Goal: Communication & Community: Share content

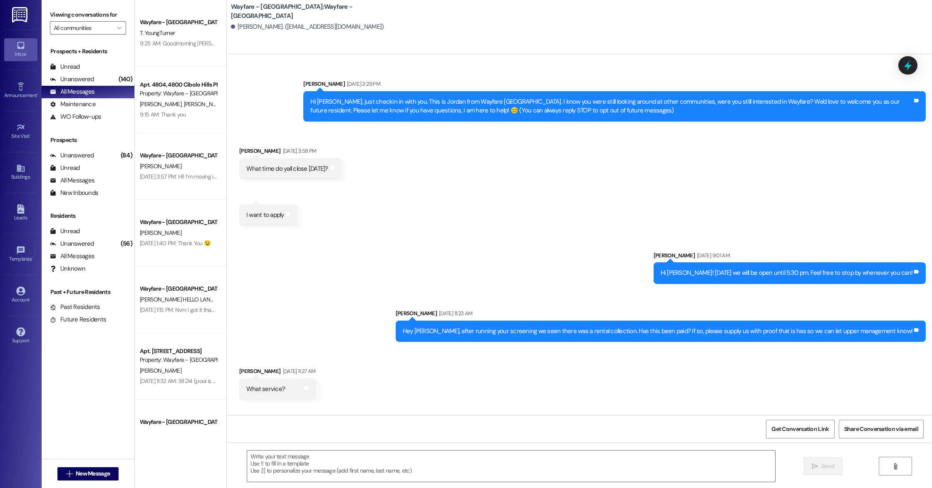
scroll to position [935, 0]
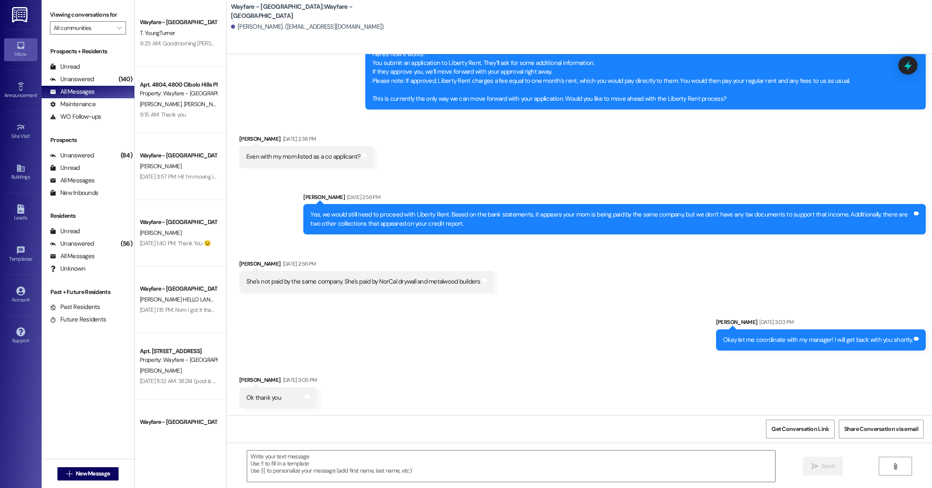
click at [98, 464] on div " New Message" at bounding box center [88, 473] width 62 height 21
click at [100, 472] on span "New Message" at bounding box center [93, 473] width 34 height 9
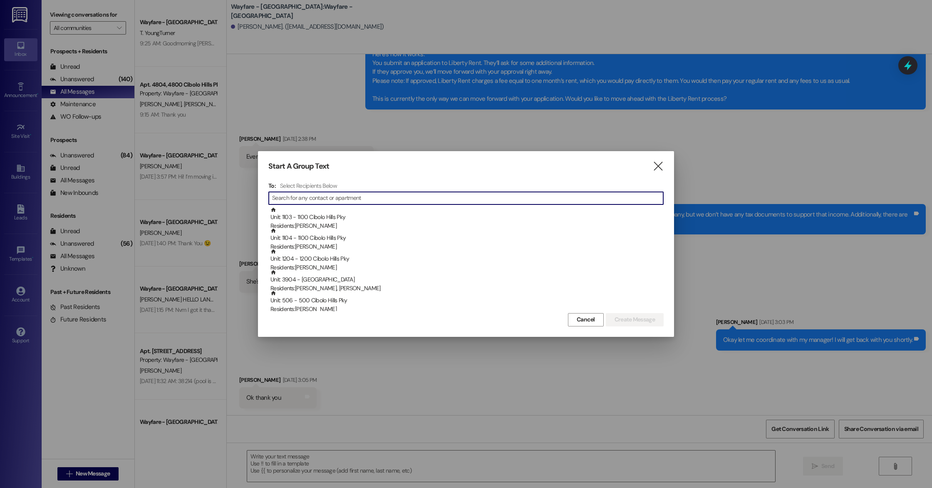
click at [407, 198] on input at bounding box center [467, 198] width 391 height 12
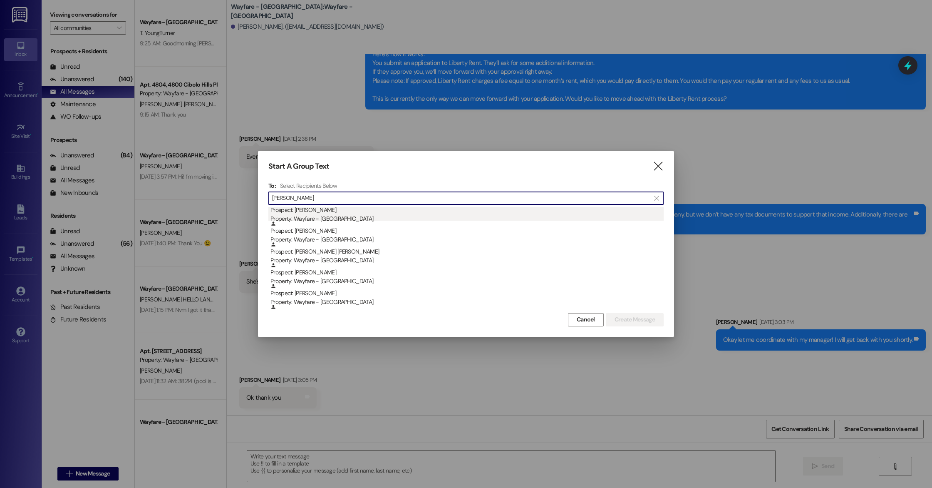
scroll to position [0, 0]
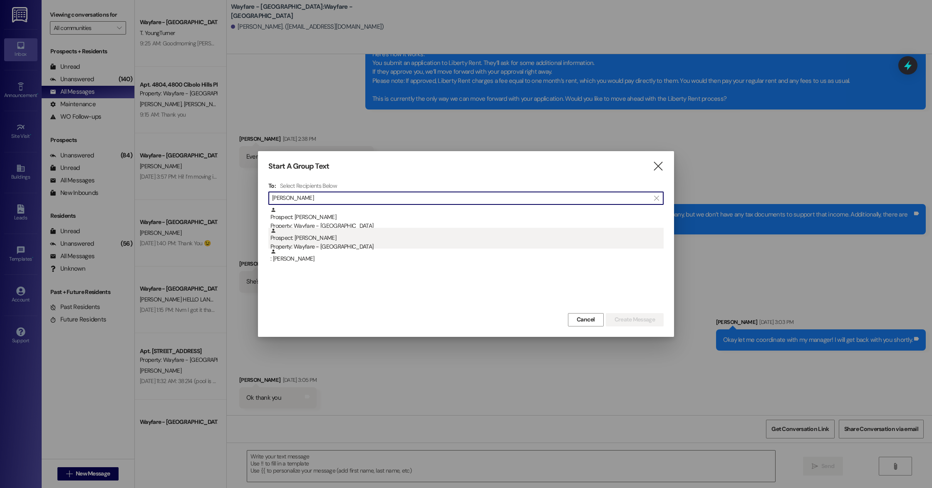
type input "[PERSON_NAME]"
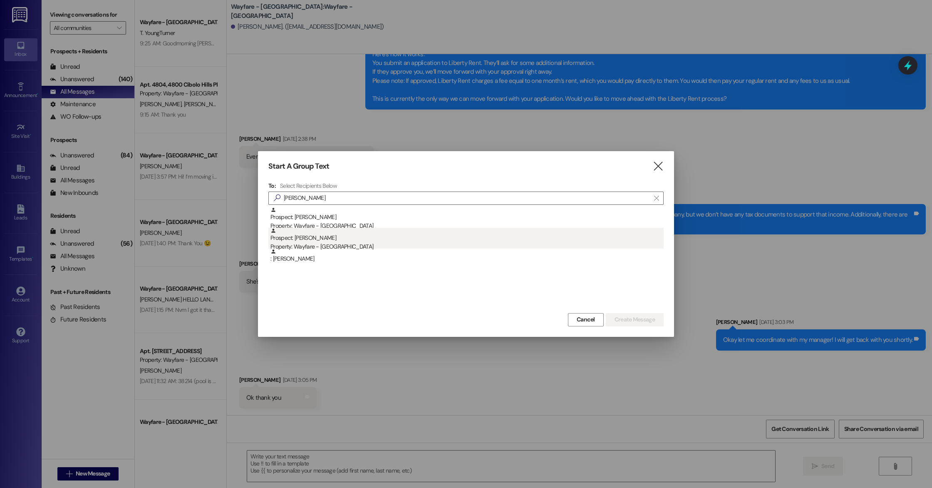
click at [357, 241] on div "Prospect: [PERSON_NAME] Property: Wayfare - [GEOGRAPHIC_DATA]" at bounding box center [466, 240] width 393 height 24
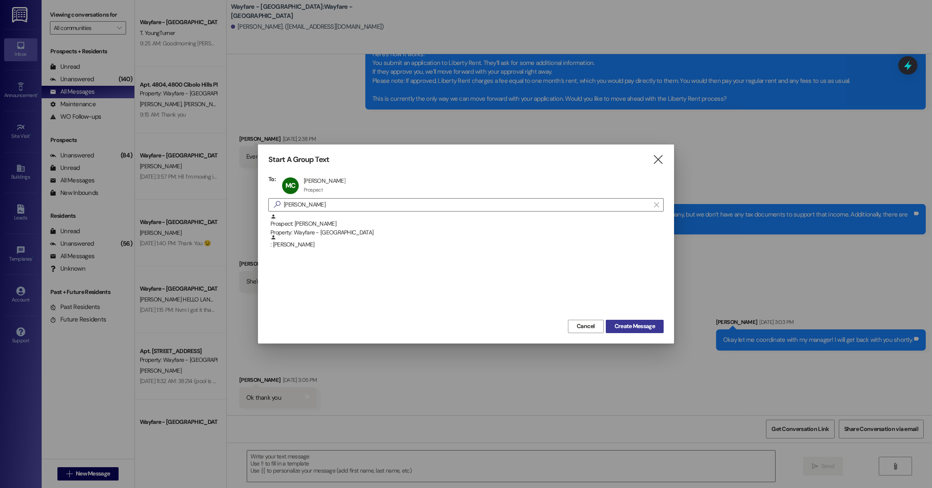
click at [655, 329] on span "Create Message" at bounding box center [635, 326] width 44 height 9
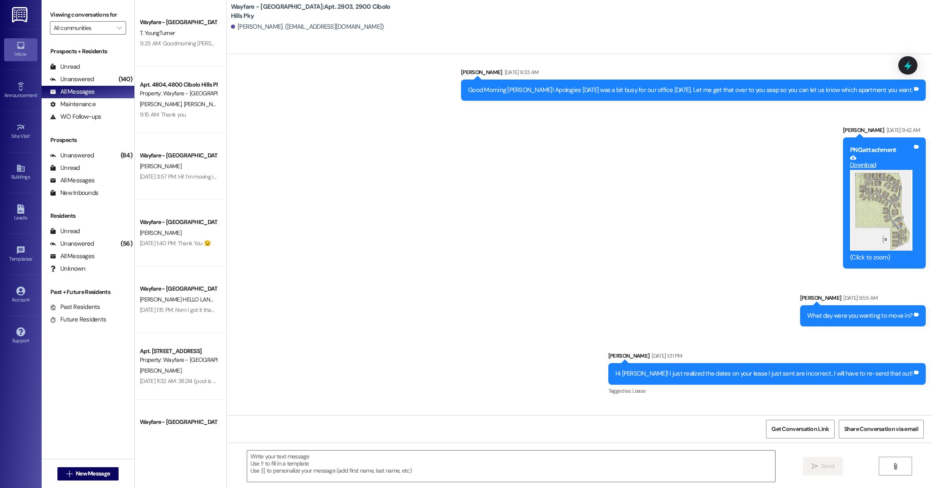
scroll to position [4217, 0]
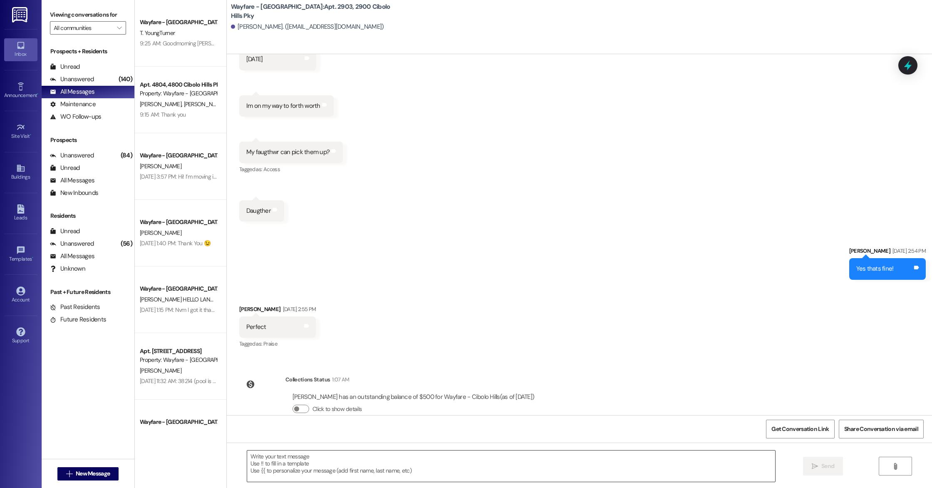
click at [362, 469] on textarea at bounding box center [511, 465] width 528 height 31
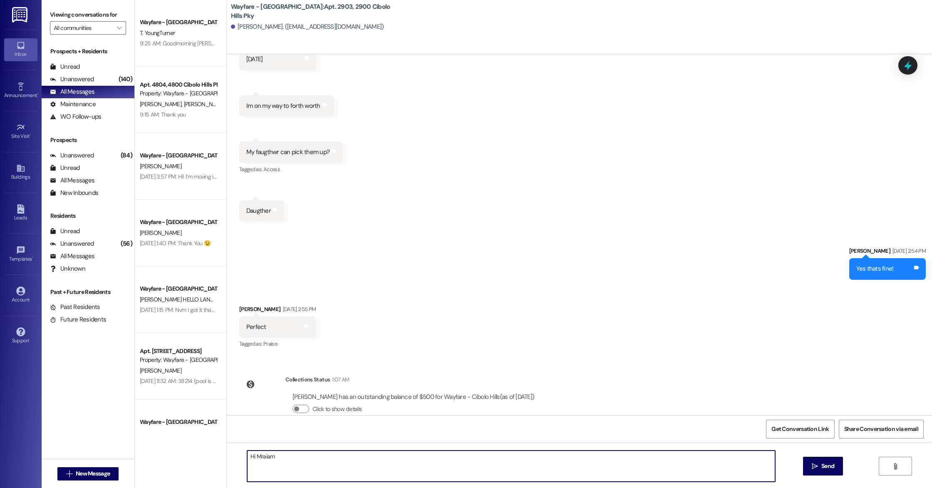
click at [255, 454] on textarea "Hi Mraiam" at bounding box center [511, 465] width 528 height 31
type textarea "Hi Mraiam"
click at [295, 468] on textarea "Hi Mraiam" at bounding box center [511, 465] width 528 height 31
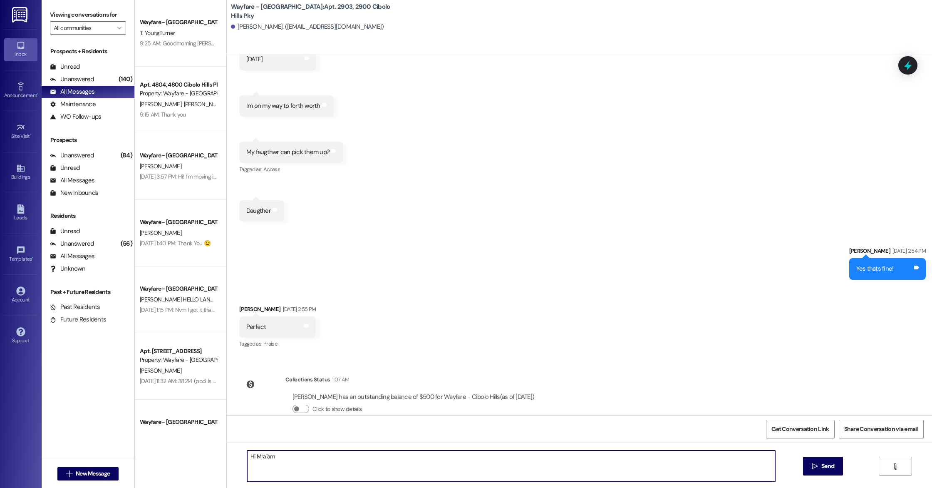
click at [295, 468] on textarea "Hi Mraiam" at bounding box center [511, 465] width 528 height 31
paste textarea "Good morning [PERSON_NAME], I wanted to reach out regarding your pet fee. It ap…"
click at [247, 466] on textarea "Good morning [PERSON_NAME], I wanted to reach out regarding your pet fee. It ap…" at bounding box center [511, 465] width 528 height 31
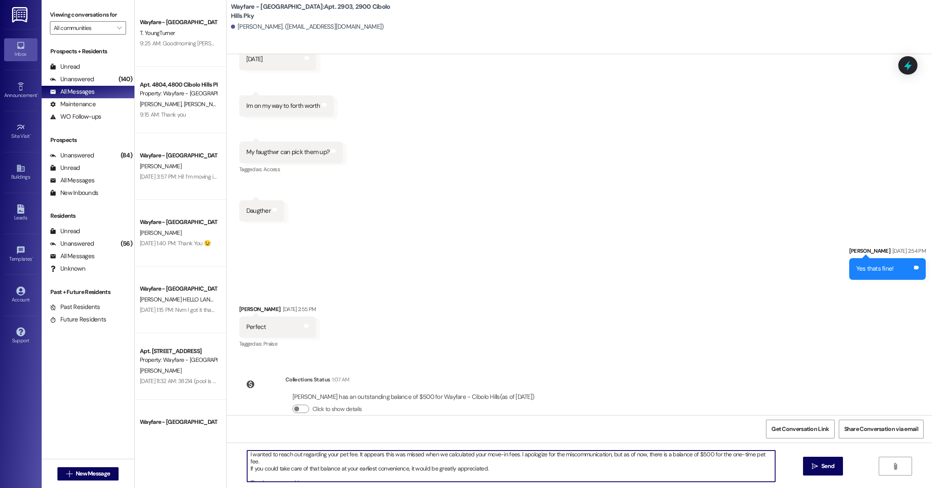
scroll to position [0, 0]
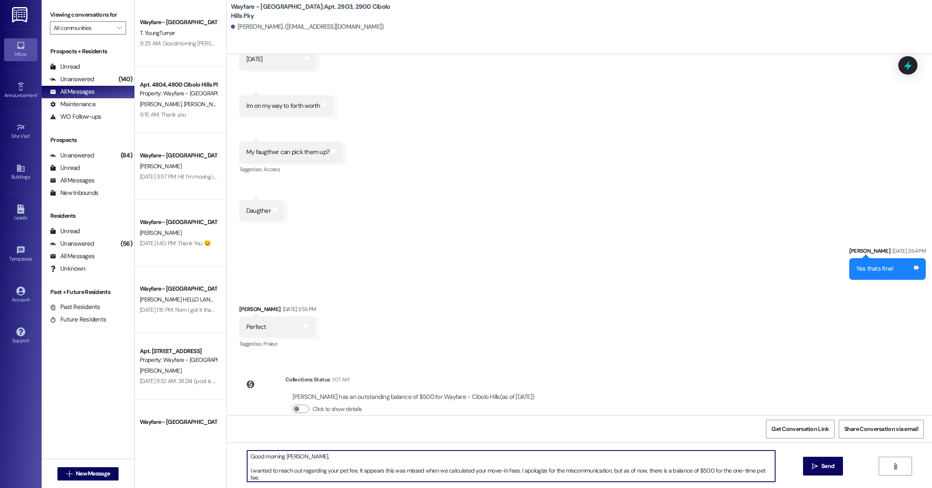
click at [247, 468] on textarea "Good morning [PERSON_NAME], I wanted to reach out regarding your pet fee. It ap…" at bounding box center [511, 465] width 528 height 31
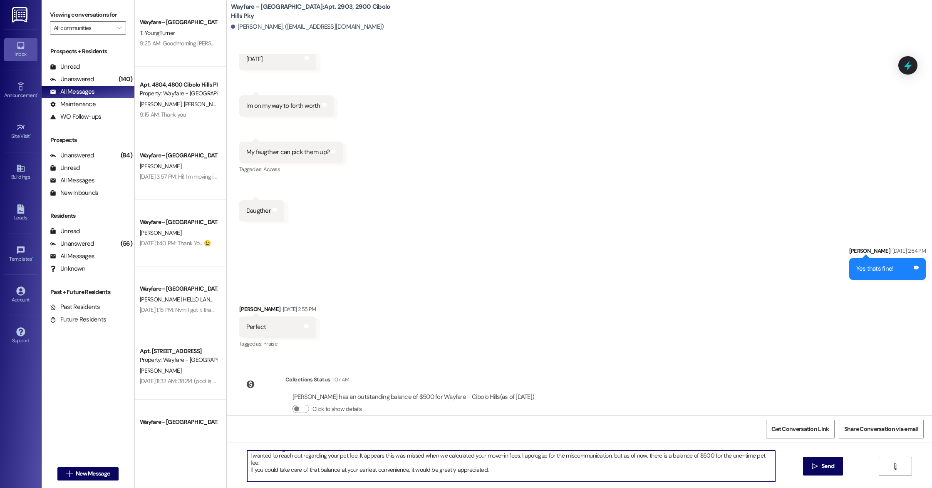
scroll to position [9, 0]
click at [509, 464] on textarea "Good morning [PERSON_NAME], I wanted to reach out regarding your pet fee. It ap…" at bounding box center [511, 465] width 528 height 31
click at [497, 464] on textarea "Good morning [PERSON_NAME], I wanted to reach out regarding your pet fee. It ap…" at bounding box center [511, 465] width 528 height 31
click at [542, 463] on textarea "Good morning [PERSON_NAME], I wanted to reach out regarding your pet fee. It ap…" at bounding box center [511, 465] width 528 height 31
click at [681, 465] on textarea "Good morning [PERSON_NAME], I wanted to reach out regarding your pet fee. It ap…" at bounding box center [511, 465] width 528 height 31
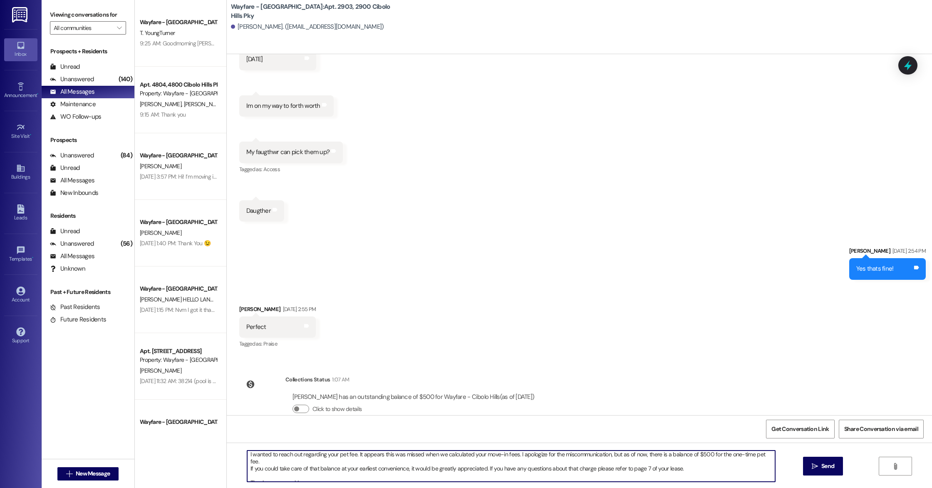
click at [681, 465] on textarea "Good morning [PERSON_NAME], I wanted to reach out regarding your pet fee. It ap…" at bounding box center [511, 465] width 528 height 31
drag, startPoint x: 661, startPoint y: 464, endPoint x: 480, endPoint y: 461, distance: 181.8
click at [480, 461] on textarea "Good morning [PERSON_NAME], I wanted to reach out regarding your pet fee. It ap…" at bounding box center [511, 465] width 528 height 31
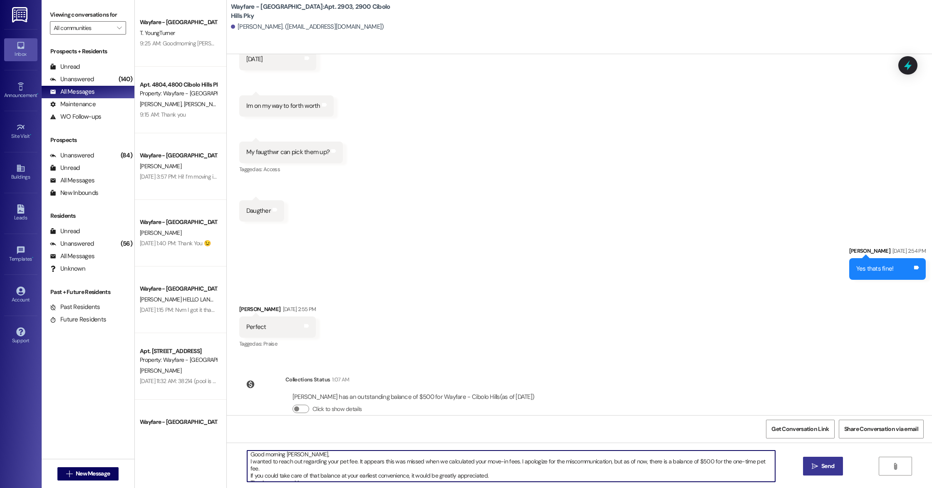
type textarea "Good morning [PERSON_NAME], I wanted to reach out regarding your pet fee. It ap…"
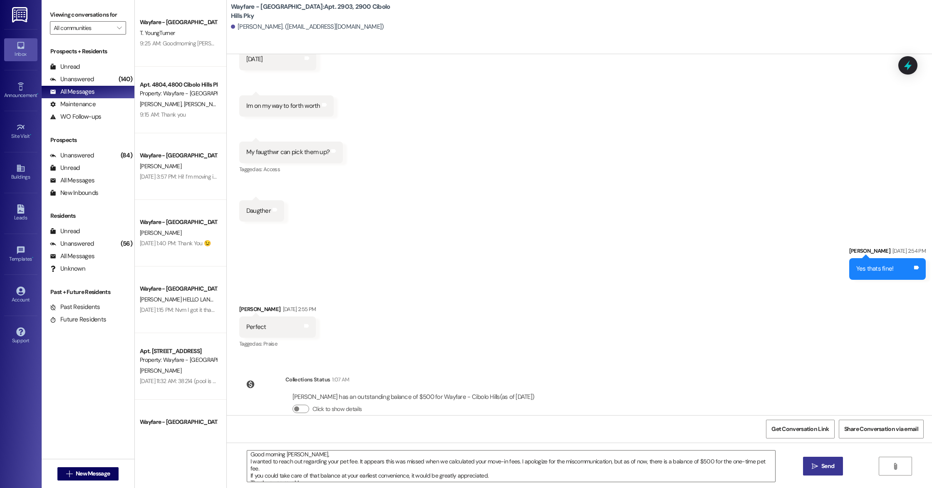
click at [810, 468] on span " Send" at bounding box center [823, 465] width 26 height 9
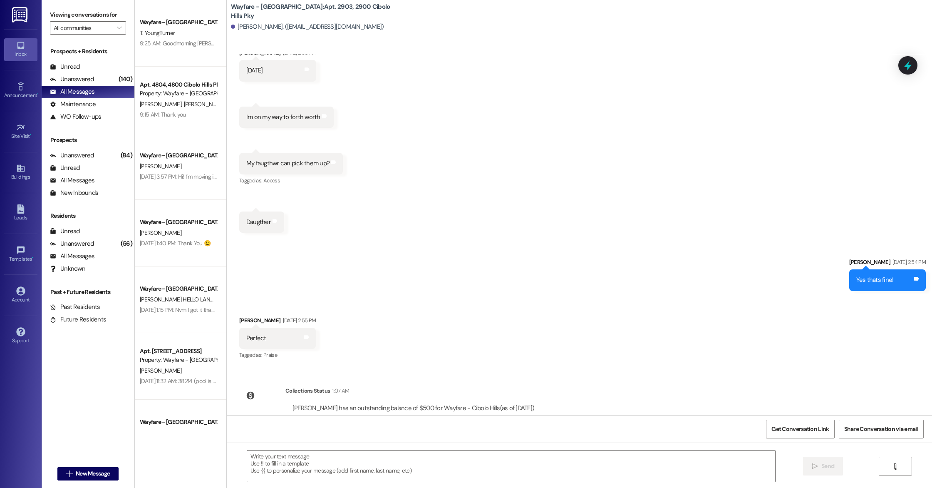
scroll to position [4301, 0]
